Goal: Information Seeking & Learning: Find specific fact

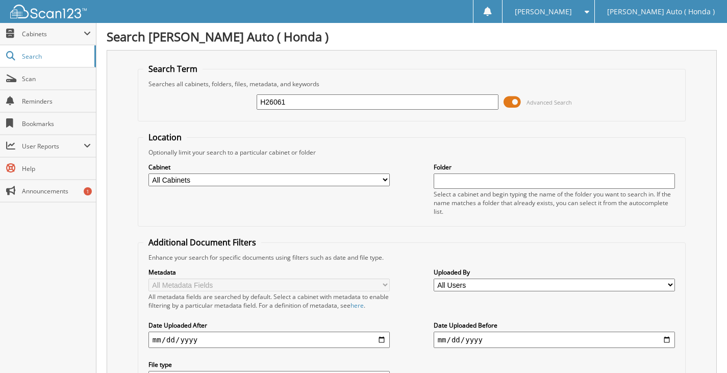
type input "H26061"
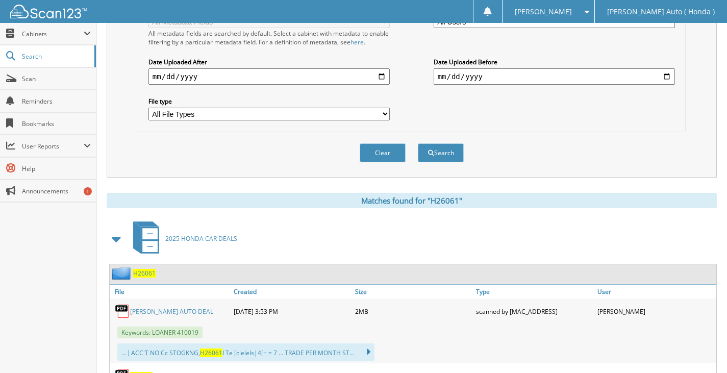
scroll to position [357, 0]
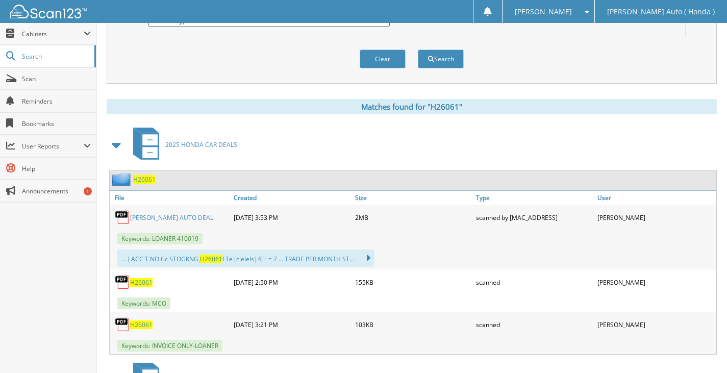
click at [155, 216] on link "[PERSON_NAME] AUTO DEAL" at bounding box center [171, 217] width 83 height 9
